Goal: Transaction & Acquisition: Obtain resource

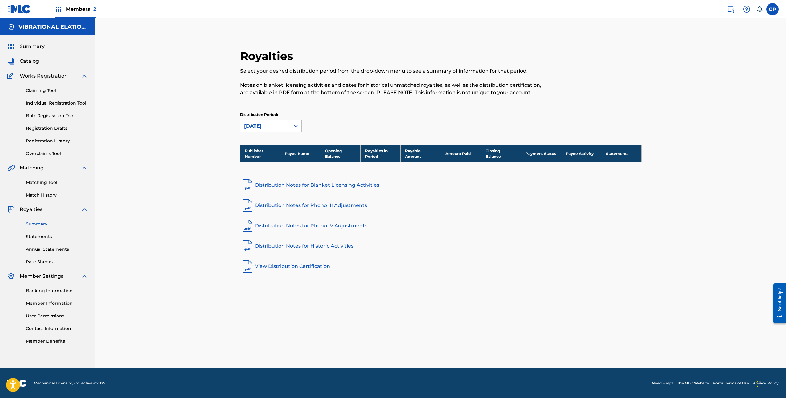
click at [50, 260] on link "Rate Sheets" at bounding box center [57, 262] width 62 height 6
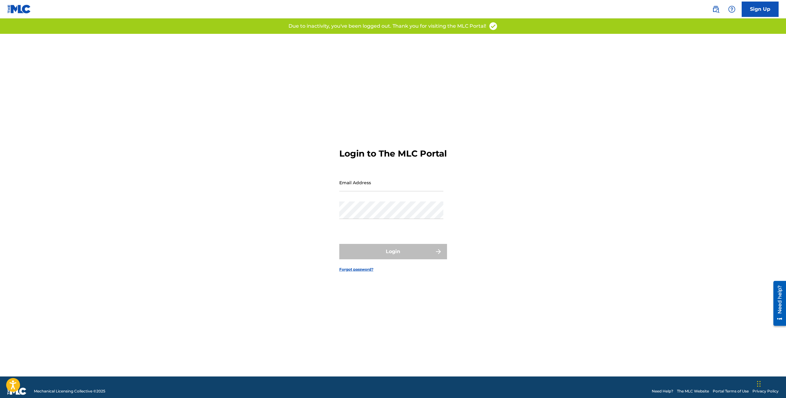
click at [443, 189] on nordpass-icon at bounding box center [443, 186] width 0 height 5
click at [0, 398] on nordpass-autofill-portal at bounding box center [0, 398] width 0 height 0
type input "[EMAIL_ADDRESS][DOMAIN_NAME]"
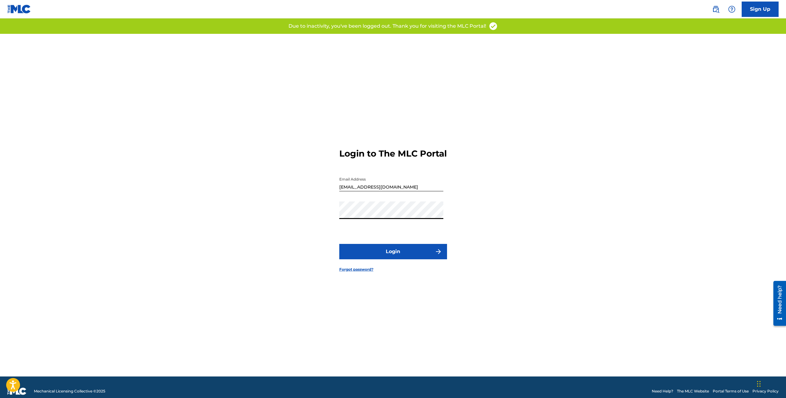
click at [382, 253] on button "Login" at bounding box center [393, 251] width 108 height 15
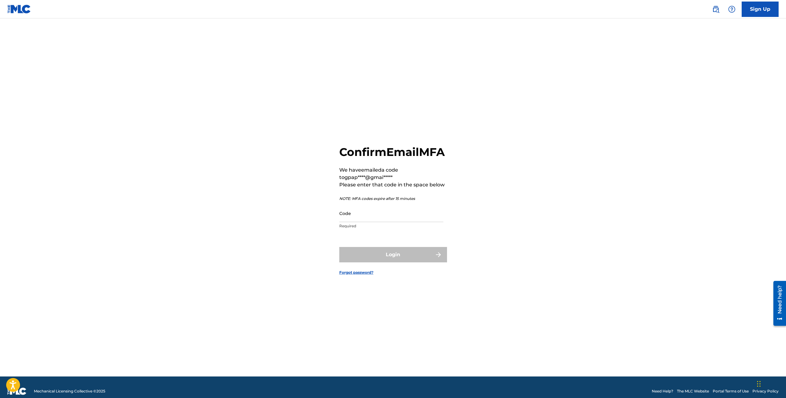
click at [381, 229] on p "Required" at bounding box center [391, 227] width 104 height 6
click at [345, 222] on input "Code" at bounding box center [391, 214] width 104 height 18
paste input "085004"
type input "085004"
click at [383, 259] on button "Login" at bounding box center [393, 254] width 108 height 15
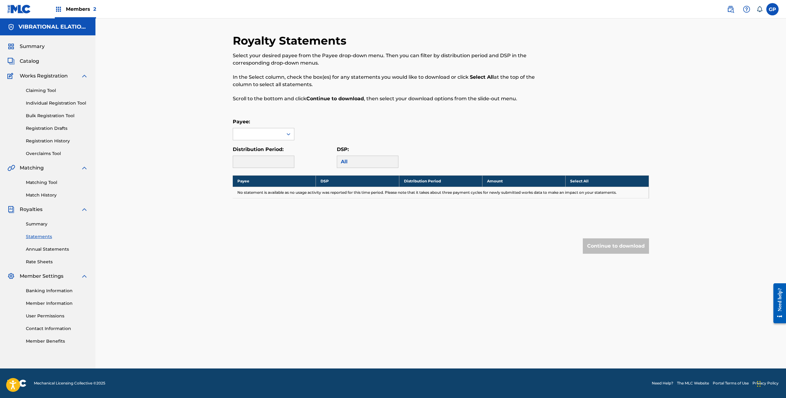
click at [50, 261] on link "Rate Sheets" at bounding box center [57, 262] width 62 height 6
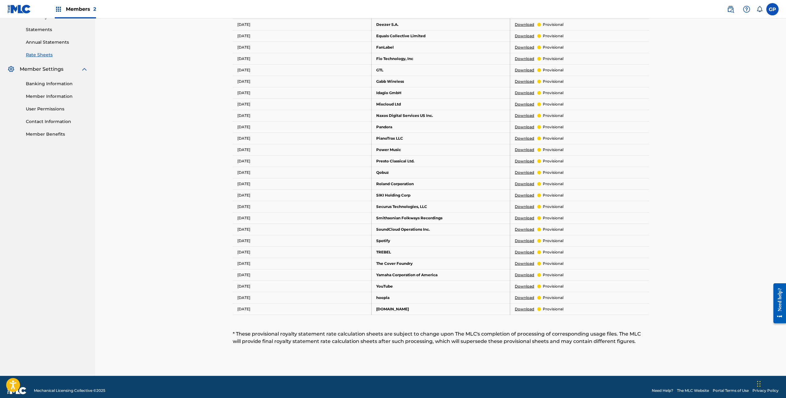
scroll to position [215, 0]
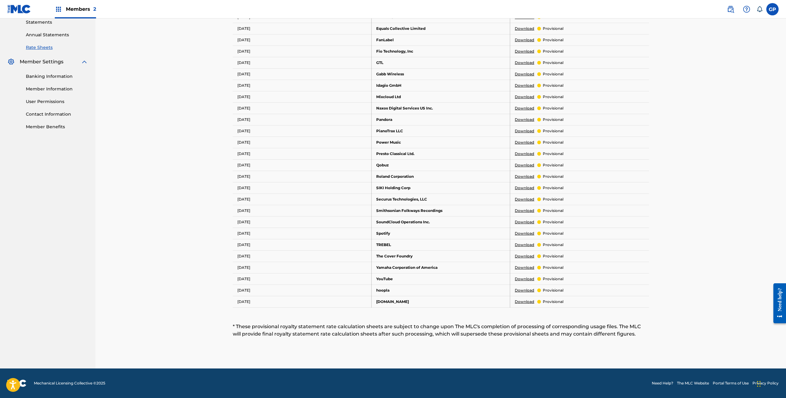
click at [527, 233] on link "Download" at bounding box center [524, 234] width 19 height 6
